Goal: Navigation & Orientation: Find specific page/section

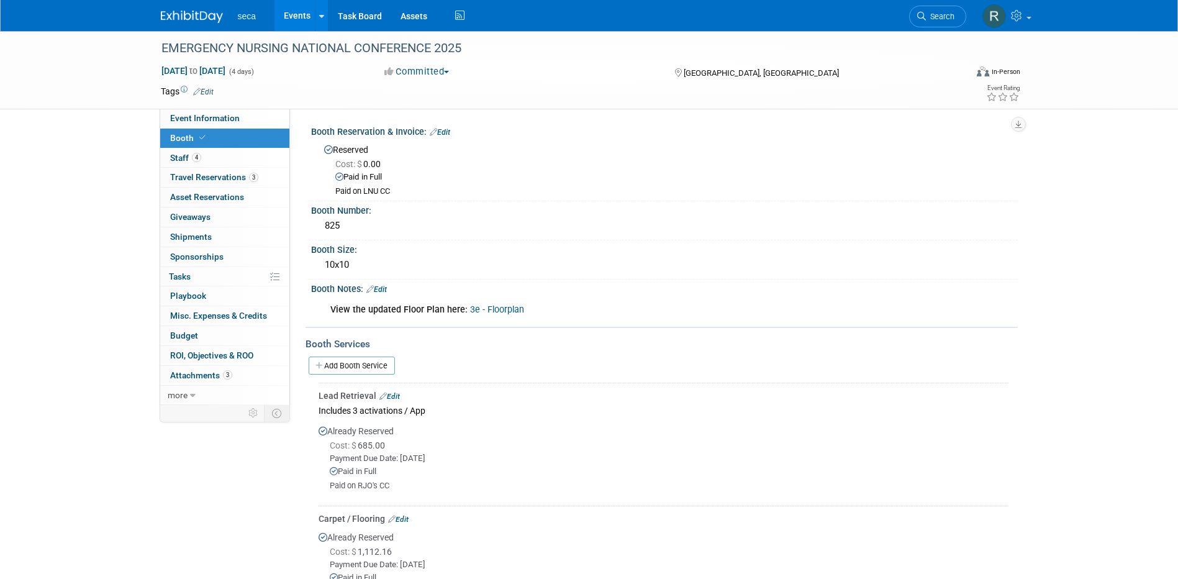
click at [294, 11] on link "Events" at bounding box center [297, 15] width 45 height 31
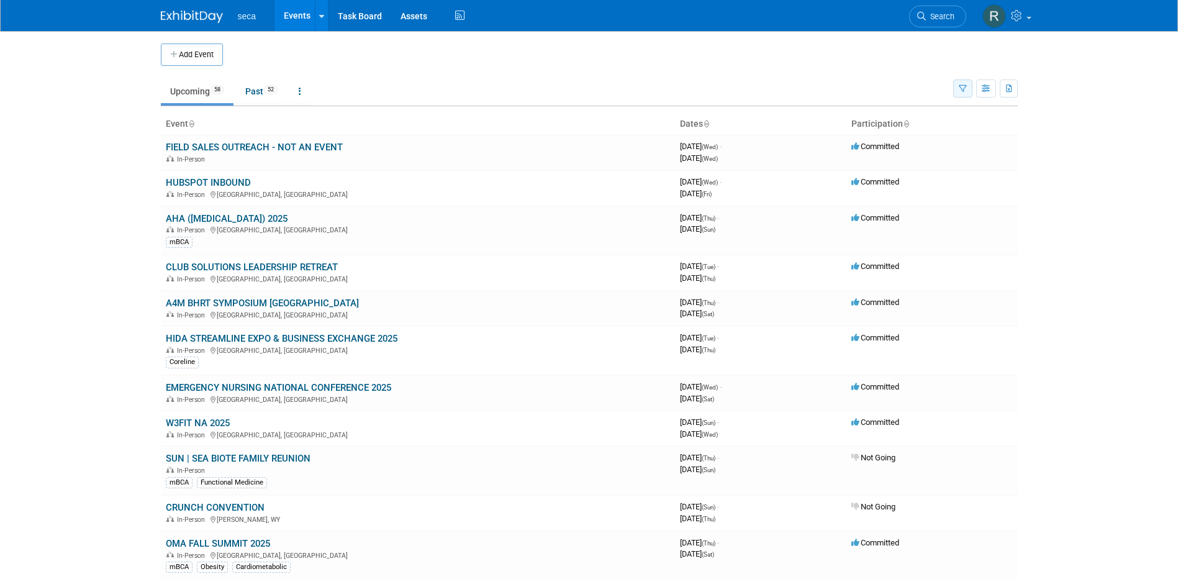
click at [961, 87] on icon "button" at bounding box center [963, 89] width 8 height 8
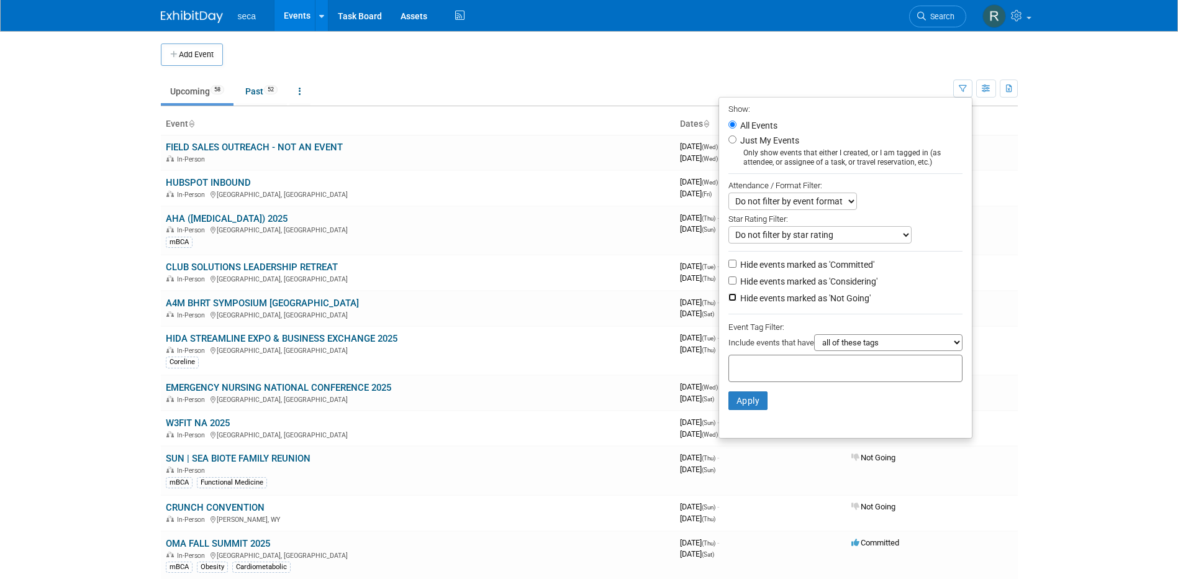
click at [729, 301] on input "Hide events marked as 'Not Going'" at bounding box center [733, 297] width 8 height 8
checkbox input "true"
click at [729, 283] on input "Hide events marked as 'Considering'" at bounding box center [733, 280] width 8 height 8
checkbox input "true"
click at [755, 397] on button "Apply" at bounding box center [749, 400] width 40 height 19
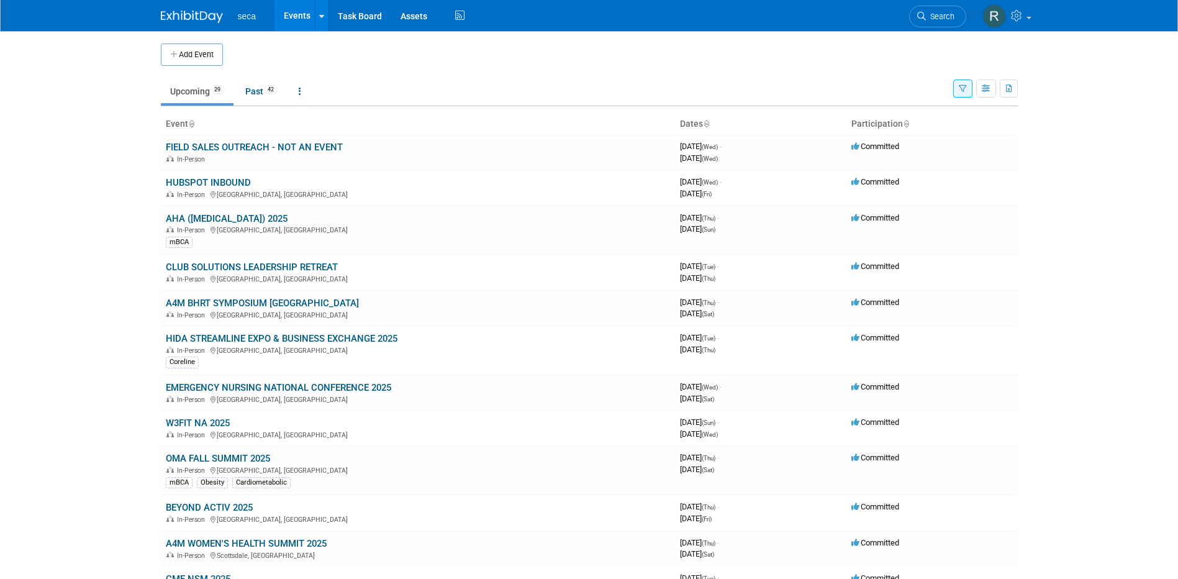
click at [224, 216] on link "AHA ([MEDICAL_DATA]) 2025" at bounding box center [227, 218] width 122 height 11
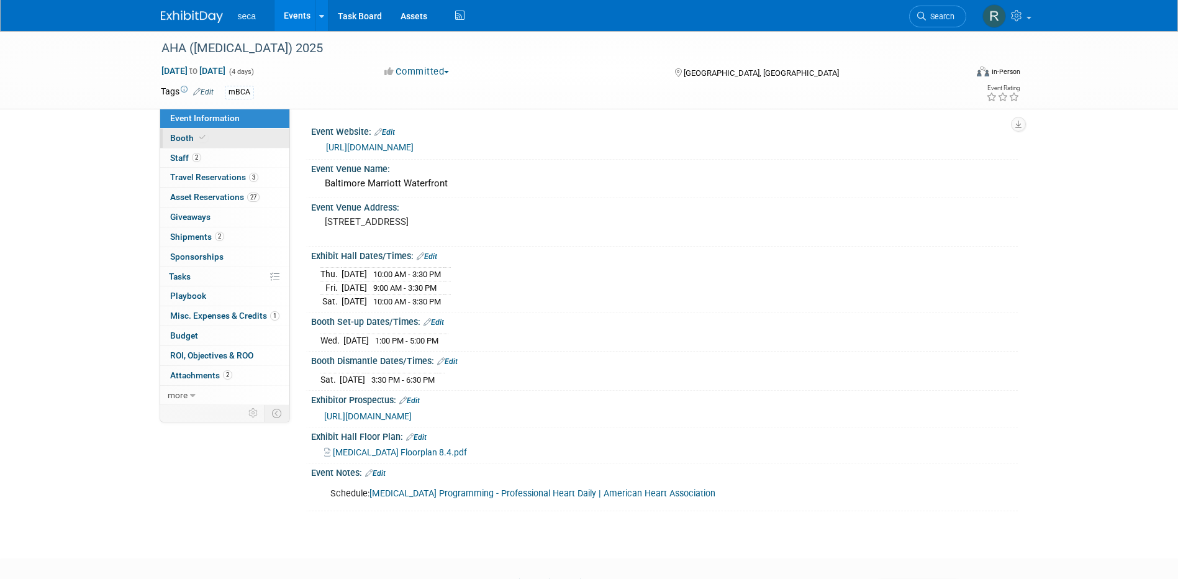
click at [199, 139] on icon at bounding box center [202, 137] width 6 height 7
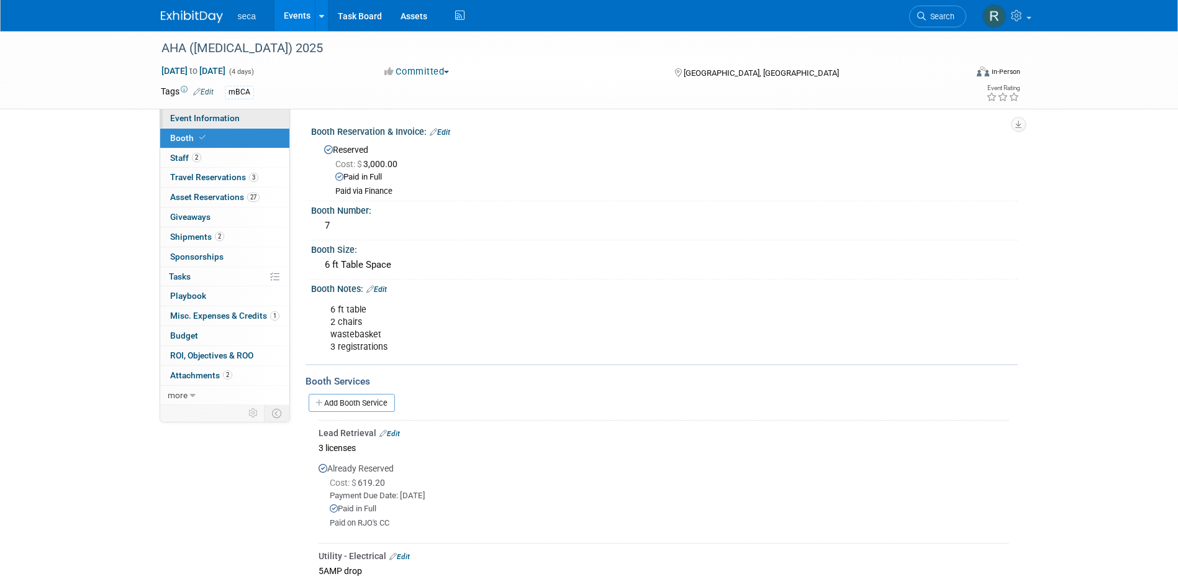
click at [202, 120] on span "Event Information" at bounding box center [205, 118] width 70 height 10
